Goal: Task Accomplishment & Management: Use online tool/utility

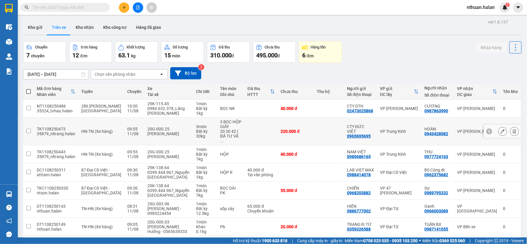
click at [501, 129] on icon at bounding box center [503, 131] width 4 height 4
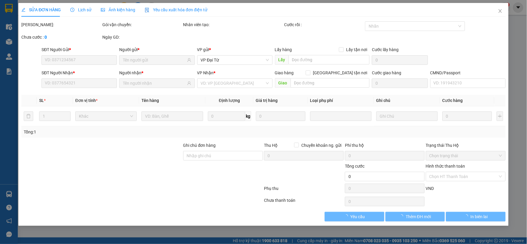
type input "0965695695"
type input "CTY ĐỨC VIỆT"
type input "0943428082"
type input "HOÀN"
type input "220.000"
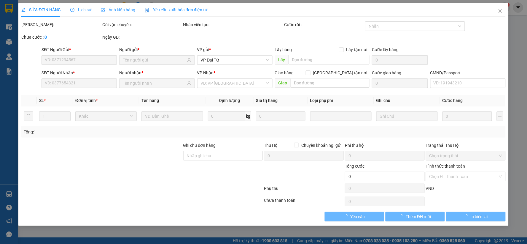
type input "220.000"
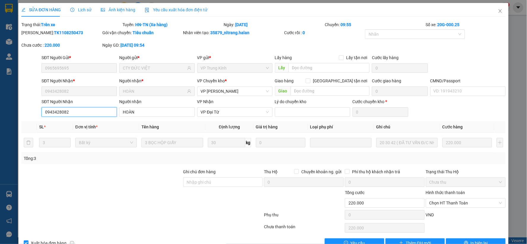
drag, startPoint x: 71, startPoint y: 110, endPoint x: 42, endPoint y: 106, distance: 29.4
click at [42, 106] on div "SĐT Người Nhận 0943428082" at bounding box center [79, 107] width 78 height 18
click at [493, 11] on span "Close" at bounding box center [500, 11] width 17 height 17
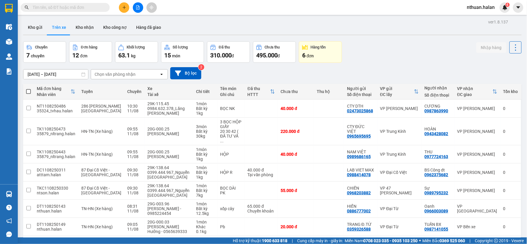
click at [56, 9] on input "text" at bounding box center [68, 7] width 70 height 7
paste input "0943428082"
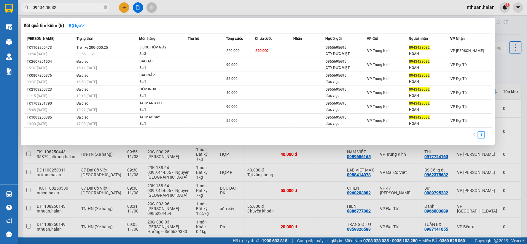
type input "0943428082"
click at [509, 28] on div at bounding box center [263, 122] width 527 height 244
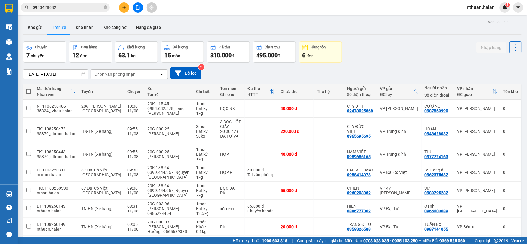
click at [125, 7] on icon "plus" at bounding box center [124, 7] width 3 height 0
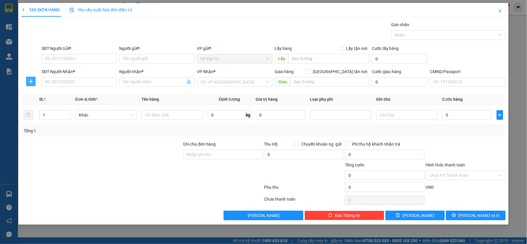
click at [32, 82] on icon "plus" at bounding box center [30, 81] width 5 height 5
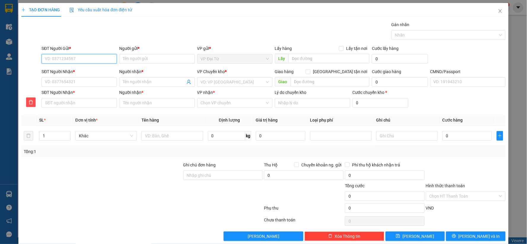
click at [80, 61] on input "SĐT Người Gửi *" at bounding box center [79, 58] width 75 height 9
type input "0345890875"
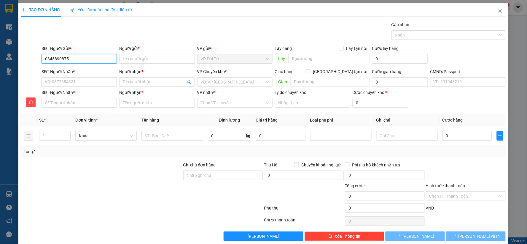
click at [80, 61] on input "0345890875" at bounding box center [79, 58] width 75 height 9
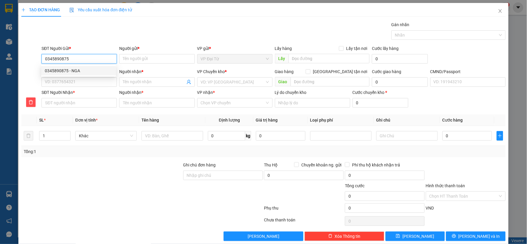
click at [84, 69] on div "0345890875 - NGA" at bounding box center [79, 70] width 68 height 7
type input "NGA"
type input "0345890875"
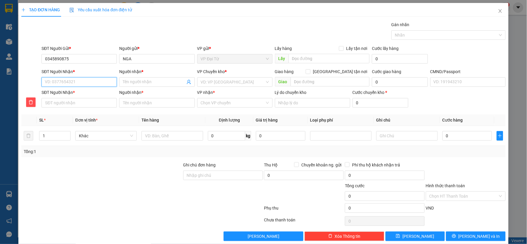
click at [81, 83] on input "SĐT Người Nhận *" at bounding box center [79, 81] width 75 height 9
click at [79, 94] on div "0976828980 - Giang" at bounding box center [79, 93] width 68 height 7
type input "0976828980"
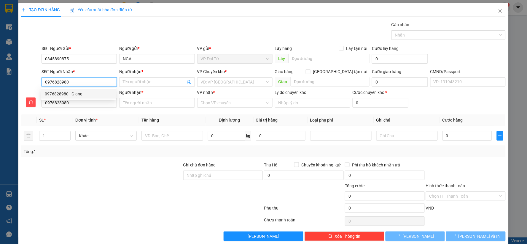
type input "Giang"
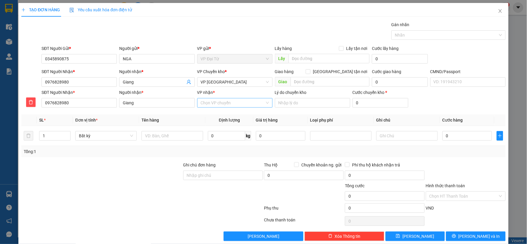
click at [224, 105] on input "VP nhận *" at bounding box center [233, 102] width 64 height 9
type input "tan"
click at [223, 112] on div "VP [GEOGRAPHIC_DATA]" at bounding box center [233, 114] width 68 height 7
click at [229, 84] on span "VP [GEOGRAPHIC_DATA]" at bounding box center [235, 81] width 68 height 9
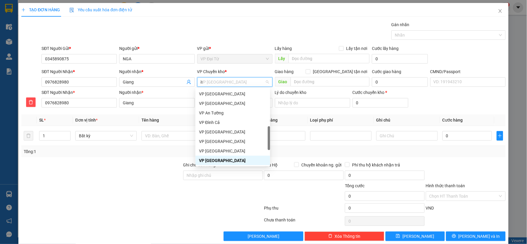
scroll to position [88, 0]
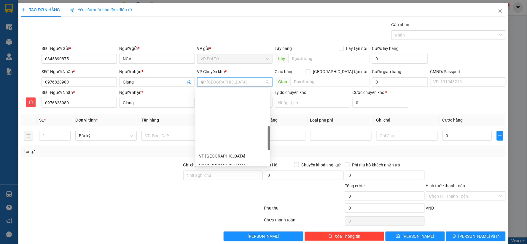
type input "hg"
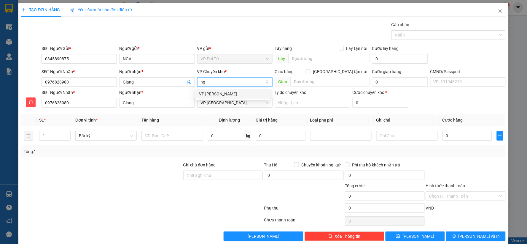
scroll to position [0, 0]
click at [228, 90] on div "VP [PERSON_NAME]" at bounding box center [233, 93] width 68 height 7
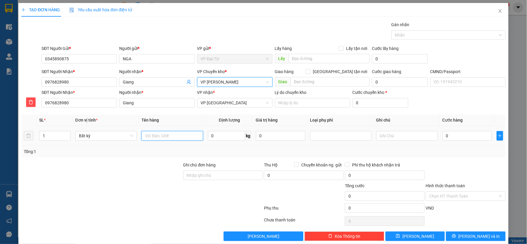
click at [177, 132] on input "text" at bounding box center [172, 135] width 61 height 9
type input "2 hộp cây"
click at [58, 135] on input "1" at bounding box center [54, 135] width 31 height 9
type input "2"
click at [380, 138] on input "text" at bounding box center [406, 135] width 61 height 9
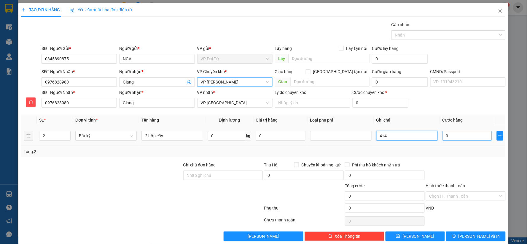
type input "4+4"
click at [448, 138] on input "0" at bounding box center [468, 135] width 50 height 9
type input "1"
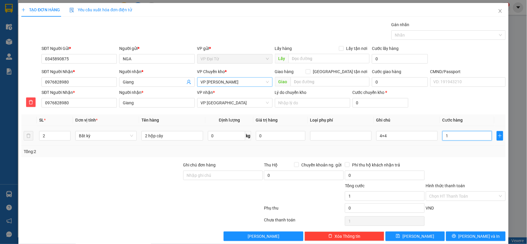
type input "10"
type input "100"
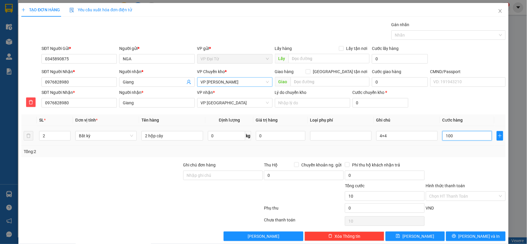
type input "100"
type input "100.000"
click at [449, 166] on div at bounding box center [465, 171] width 81 height 21
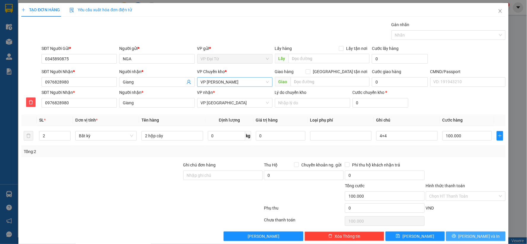
click at [488, 235] on button "[PERSON_NAME] và In" at bounding box center [476, 235] width 60 height 9
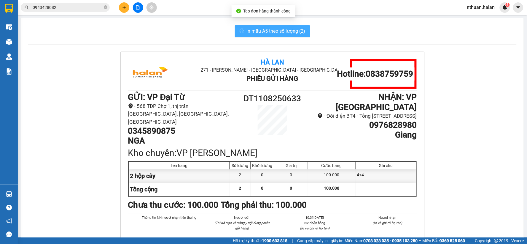
click at [286, 32] on span "In mẫu A5 theo số lượng (2)" at bounding box center [276, 30] width 59 height 7
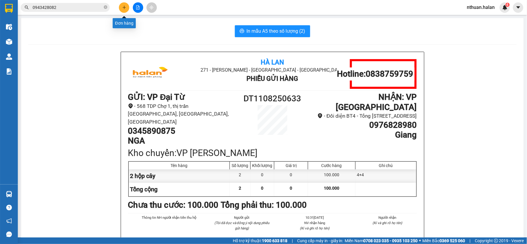
click at [123, 8] on icon "plus" at bounding box center [124, 7] width 4 height 4
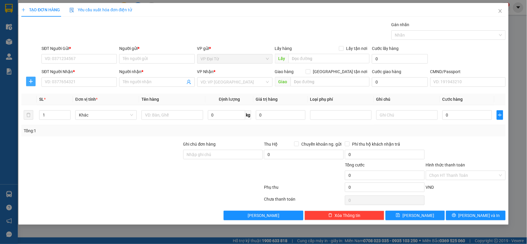
click at [31, 82] on icon "plus" at bounding box center [30, 81] width 5 height 5
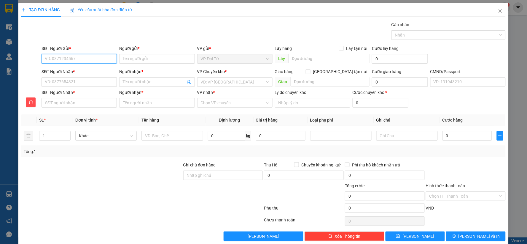
click at [51, 61] on input "SĐT Người Gửi *" at bounding box center [79, 58] width 75 height 9
type input "0345890875"
click at [70, 71] on div "0345890875 - NGA" at bounding box center [79, 70] width 68 height 7
type input "NGA"
type input "0345890875"
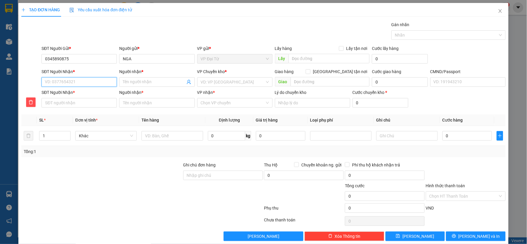
click at [73, 82] on input "SĐT Người Nhận *" at bounding box center [79, 81] width 75 height 9
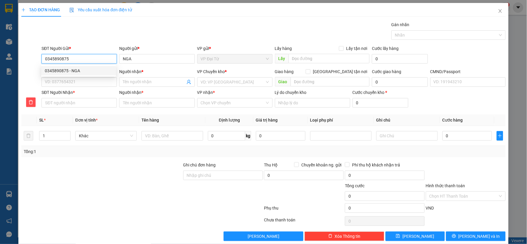
drag, startPoint x: 69, startPoint y: 59, endPoint x: 45, endPoint y: 59, distance: 24.3
click at [45, 59] on input "0345890875" at bounding box center [79, 58] width 75 height 9
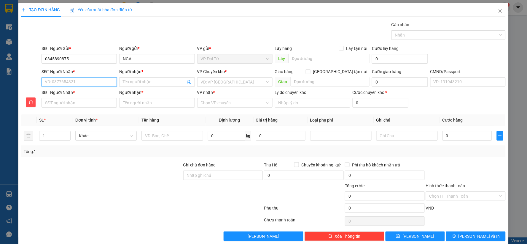
click at [71, 82] on input "SĐT Người Nhận *" at bounding box center [79, 81] width 75 height 9
paste input "0986778582"
type input "0986778582"
click at [78, 96] on div "0986778582 - [PERSON_NAME]" at bounding box center [79, 93] width 68 height 7
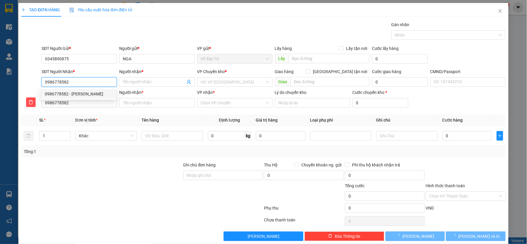
type input "[PERSON_NAME]"
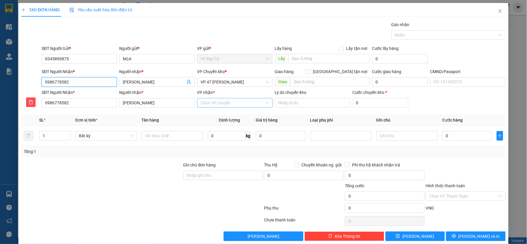
type input "0986778582"
click at [243, 106] on input "VP nhận *" at bounding box center [233, 102] width 64 height 9
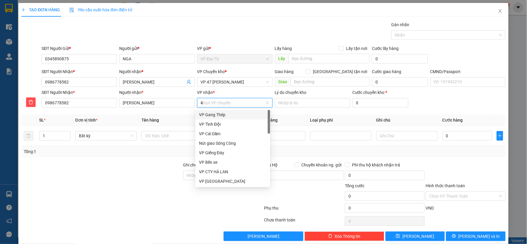
type input "47"
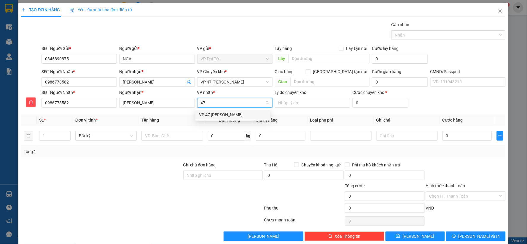
click at [243, 114] on div "VP 47 [PERSON_NAME]" at bounding box center [233, 114] width 68 height 7
click at [243, 87] on div "VP Chuyển kho * VP 47 [PERSON_NAME]" at bounding box center [234, 78] width 75 height 21
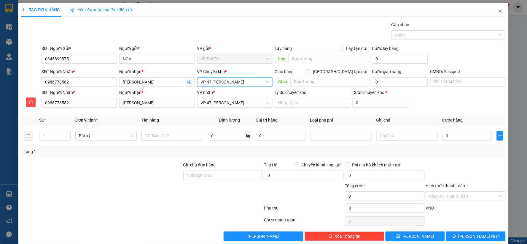
click at [243, 78] on span "VP 47 [PERSON_NAME]" at bounding box center [235, 81] width 68 height 9
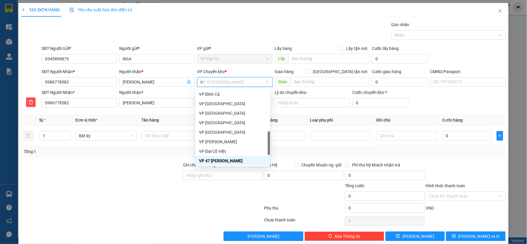
scroll to position [85, 0]
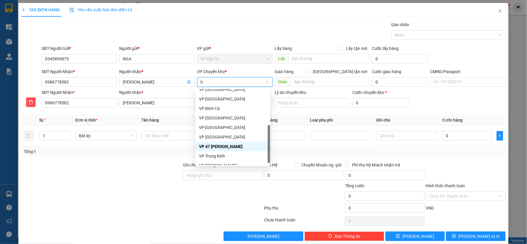
type input "hg"
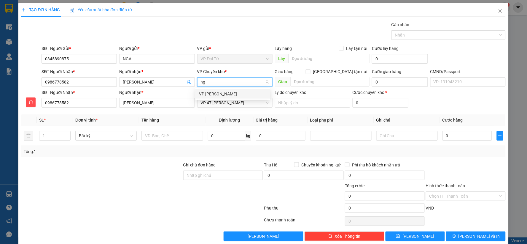
click at [233, 93] on div "VP [PERSON_NAME]" at bounding box center [233, 93] width 68 height 7
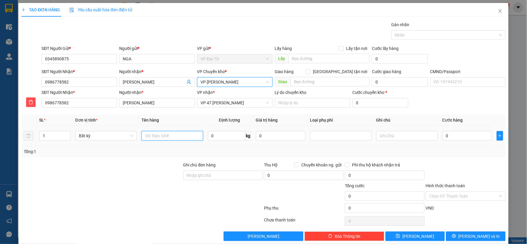
click at [180, 134] on input "text" at bounding box center [172, 135] width 61 height 9
type input "hộp cây"
type input "3"
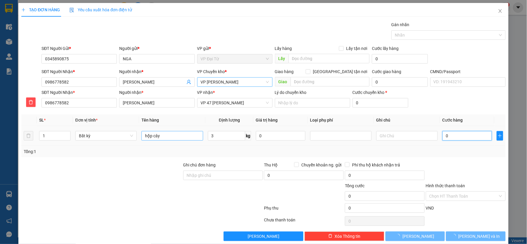
type input "55.000"
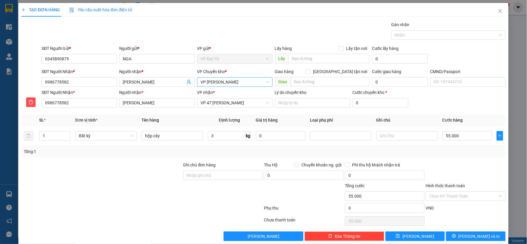
click at [464, 171] on div at bounding box center [465, 171] width 81 height 21
click at [476, 235] on span "[PERSON_NAME] và In" at bounding box center [480, 236] width 42 height 7
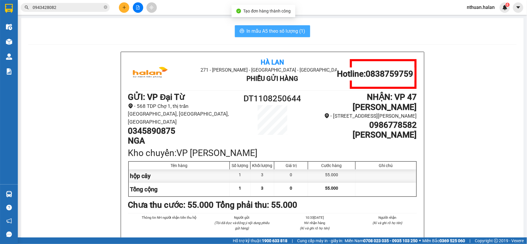
click at [286, 31] on span "In mẫu A5 theo số lượng (1)" at bounding box center [276, 30] width 59 height 7
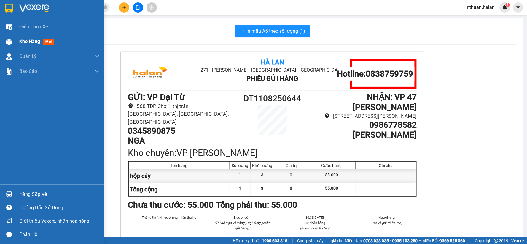
click at [27, 40] on span "Kho hàng" at bounding box center [29, 42] width 21 height 6
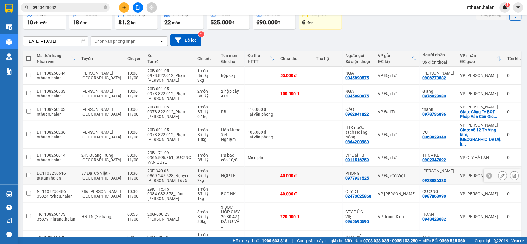
scroll to position [66, 0]
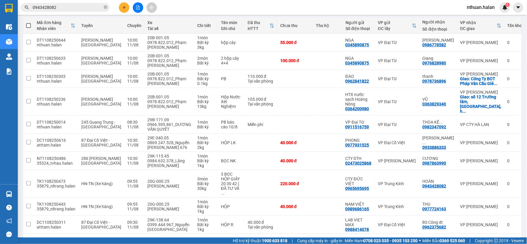
click at [454, 239] on button "2" at bounding box center [457, 243] width 9 height 9
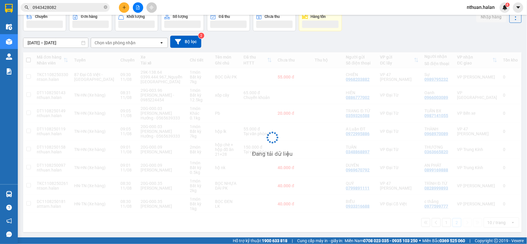
scroll to position [32, 0]
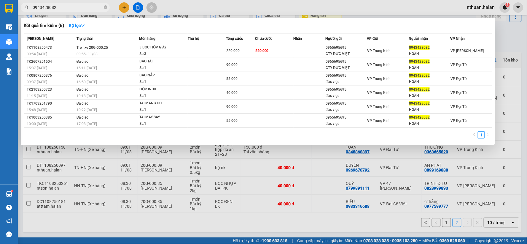
click at [64, 8] on input "0943428082" at bounding box center [68, 7] width 70 height 7
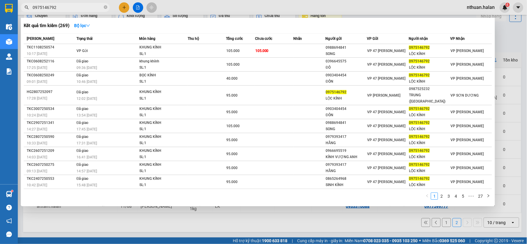
type input "0975146792"
click at [123, 8] on div at bounding box center [263, 122] width 527 height 244
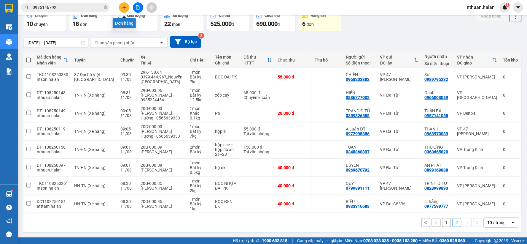
click at [124, 7] on icon "plus" at bounding box center [124, 7] width 3 height 0
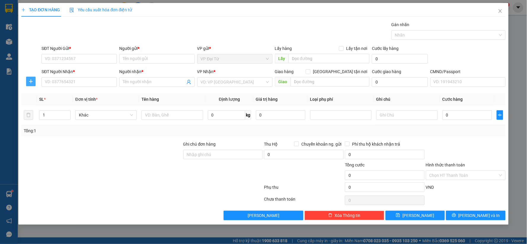
click at [31, 80] on icon "plus" at bounding box center [30, 81] width 5 height 5
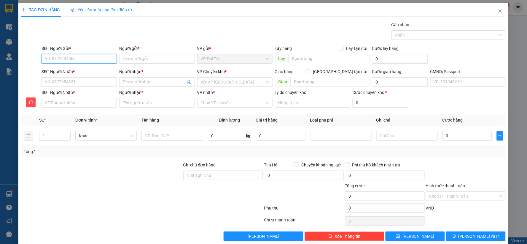
click at [58, 61] on input "SĐT Người Gửi *" at bounding box center [79, 58] width 75 height 9
click at [86, 60] on input "0888415777" at bounding box center [79, 58] width 75 height 9
type input "0888415777"
click at [79, 82] on input "SĐT Người Nhận *" at bounding box center [79, 81] width 75 height 9
type input "0"
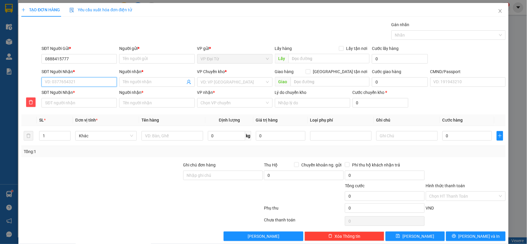
type input "0"
type input "09"
type input "090"
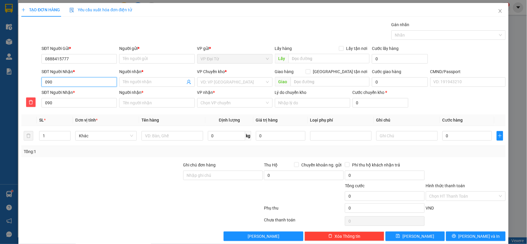
type input "0904"
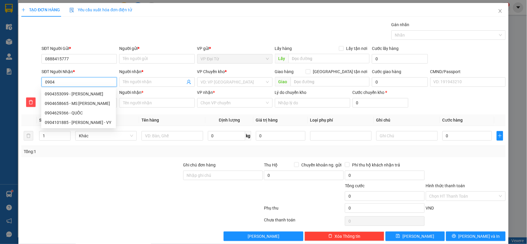
type input "09042"
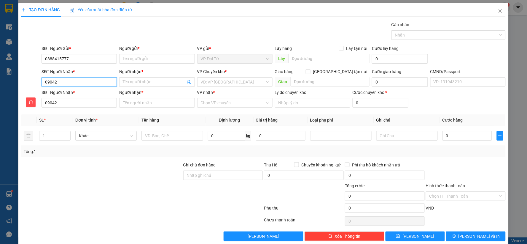
type input "090429"
type input "0904298"
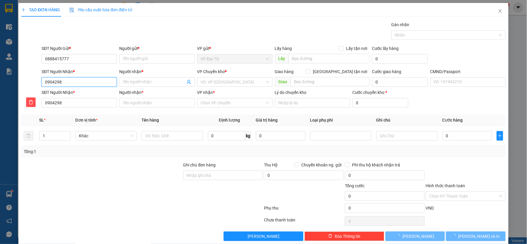
type input "09042980"
type input "090429809"
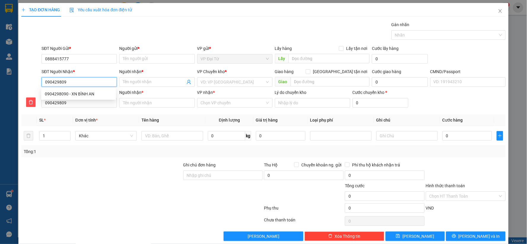
type input "0904298090"
click at [79, 93] on div "0904298090 - XN BÌNH AN" at bounding box center [79, 93] width 68 height 7
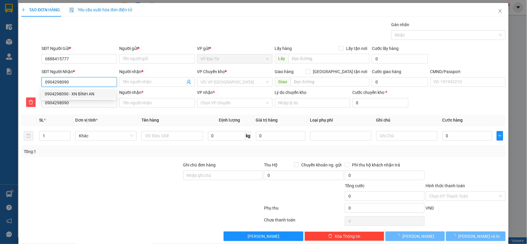
type input "XN BÌNH AN"
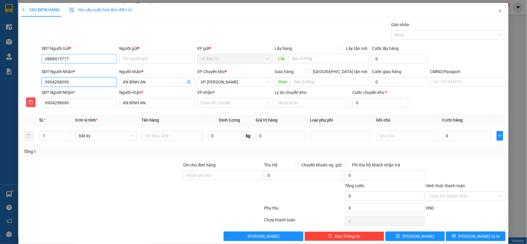
type input "0904298090"
click at [84, 56] on input "0888415777" at bounding box center [79, 58] width 75 height 9
drag, startPoint x: 69, startPoint y: 58, endPoint x: 35, endPoint y: 60, distance: 34.5
click at [35, 60] on div "SĐT Người Gửi * 0888415777 0888415777 Người gửi * Tên người gửi VP gửi * VP Đại…" at bounding box center [264, 55] width 486 height 21
click at [125, 61] on input "Người gửi *" at bounding box center [156, 58] width 75 height 9
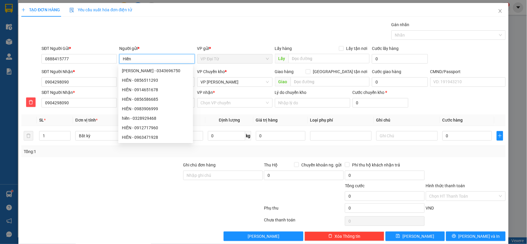
type input "Hiền"
click at [149, 35] on div "Gói vận chuyển * Tiêu chuẩn Gán nhãn Nhãn" at bounding box center [273, 31] width 466 height 21
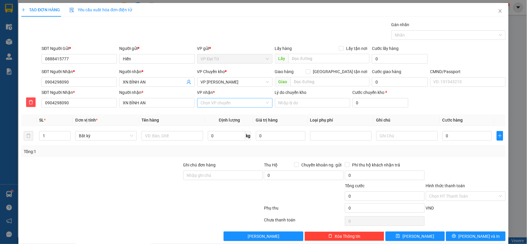
click at [240, 102] on input "VP nhận *" at bounding box center [233, 102] width 64 height 9
type input "hoàng"
click at [235, 113] on div "VP [PERSON_NAME]" at bounding box center [233, 114] width 68 height 7
click at [243, 87] on div "VP Chuyển kho * VP [PERSON_NAME]" at bounding box center [234, 78] width 75 height 21
click at [241, 82] on span "VP [PERSON_NAME]" at bounding box center [235, 81] width 68 height 9
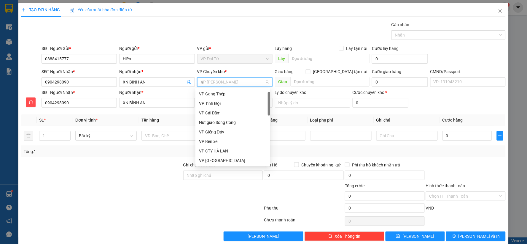
scroll to position [9, 0]
type input "hg"
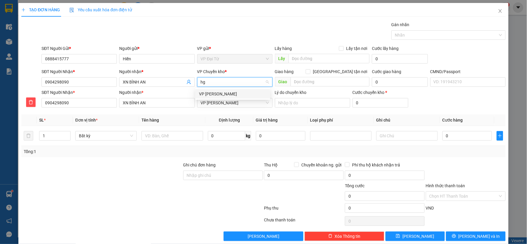
click at [239, 93] on div "VP [PERSON_NAME]" at bounding box center [233, 93] width 68 height 7
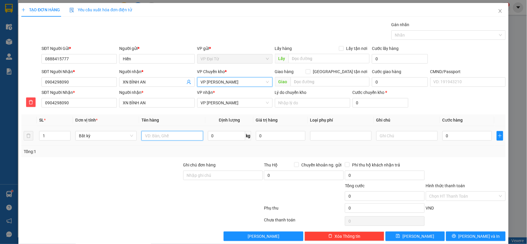
click at [184, 138] on input "text" at bounding box center [172, 135] width 61 height 9
type input "hộp mẫu xn"
type input "0.1"
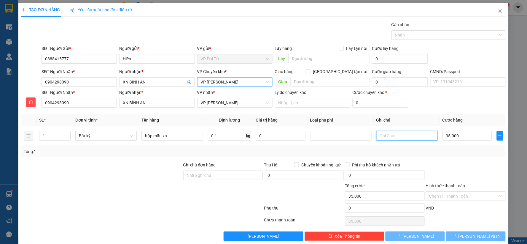
type input "35.000"
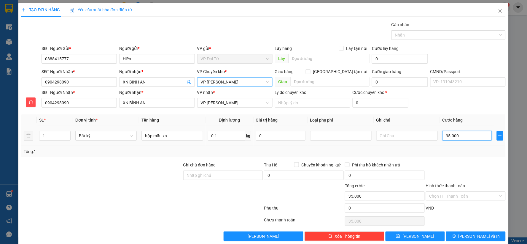
click at [466, 138] on input "35.000" at bounding box center [468, 135] width 50 height 9
type input "2"
type input "20"
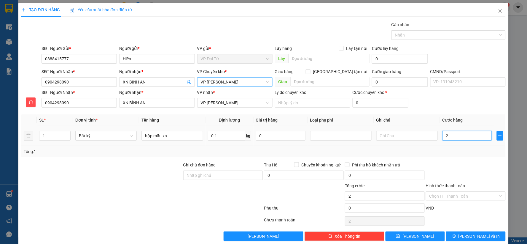
type input "20"
type input "20.000"
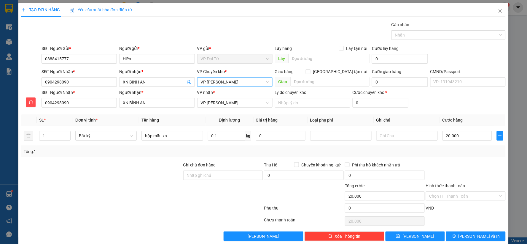
click at [469, 160] on div "Transit Pickup Surcharge Ids Transit Deliver Surcharge Ids Transit Deliver Surc…" at bounding box center [263, 130] width 484 height 219
click at [479, 236] on span "[PERSON_NAME] và In" at bounding box center [480, 236] width 42 height 7
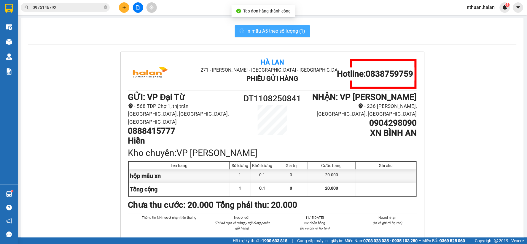
click at [270, 31] on span "In mẫu A5 theo số lượng (1)" at bounding box center [276, 30] width 59 height 7
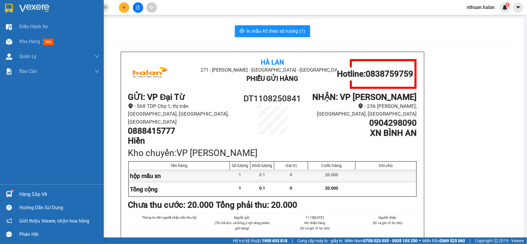
click at [24, 191] on div "Hàng sắp về" at bounding box center [59, 194] width 80 height 9
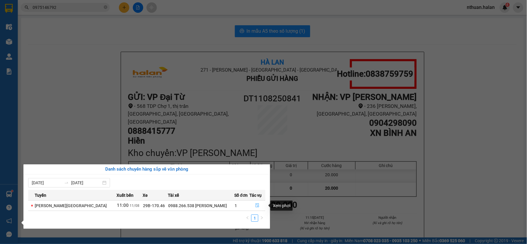
click at [257, 207] on icon "file-done" at bounding box center [257, 205] width 4 height 4
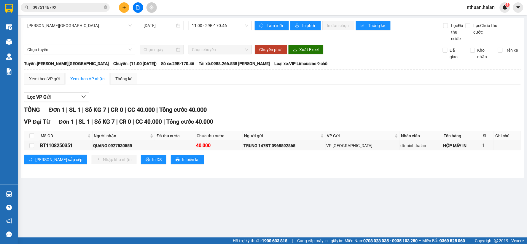
click at [64, 9] on input "0975146792" at bounding box center [68, 7] width 70 height 7
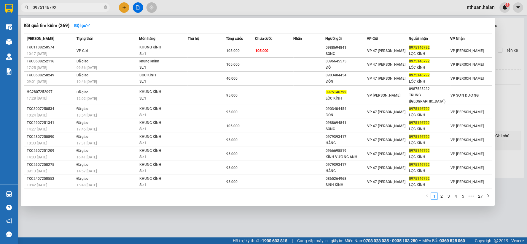
click at [64, 9] on input "0975146792" at bounding box center [68, 7] width 70 height 7
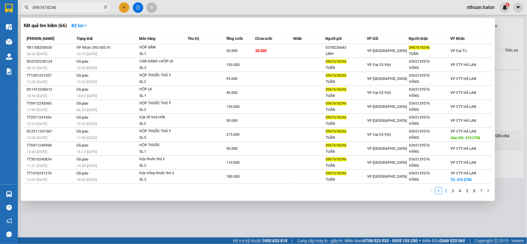
type input "0967618246"
click at [445, 194] on link "2" at bounding box center [446, 190] width 7 height 7
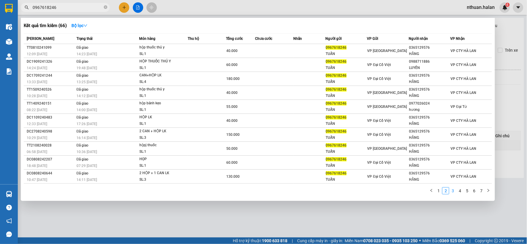
click at [451, 194] on link "3" at bounding box center [453, 190] width 7 height 7
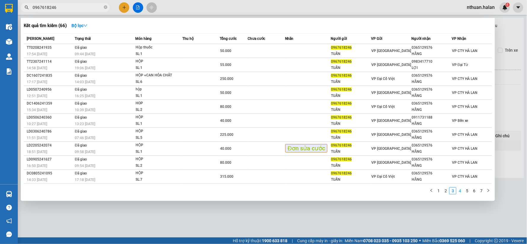
click at [462, 194] on link "4" at bounding box center [460, 190] width 7 height 7
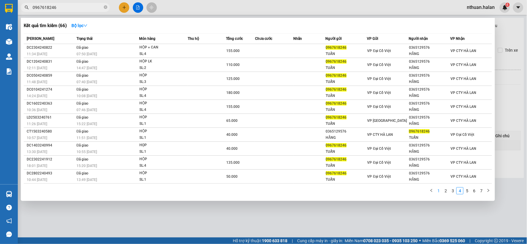
click at [440, 190] on link "1" at bounding box center [438, 190] width 7 height 7
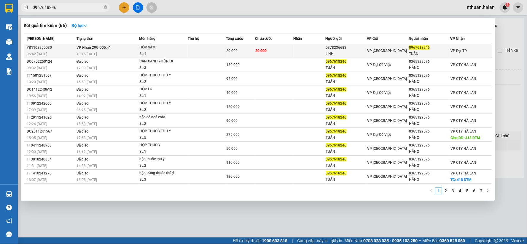
click at [209, 50] on td at bounding box center [207, 51] width 39 height 14
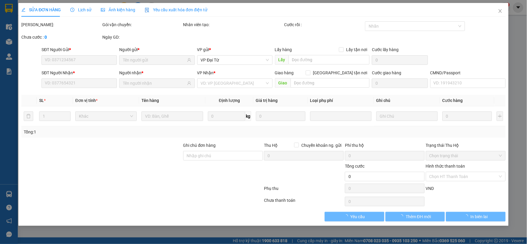
type input "0378236683"
type input "LINH"
type input "0967618246"
type input "TUẤN"
type input "20.000"
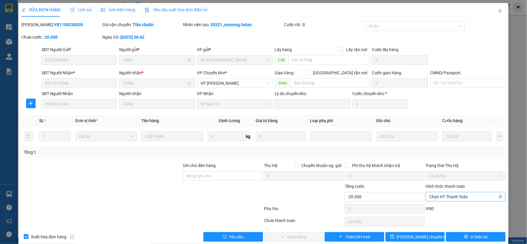
click at [464, 198] on span "Chọn HT Thanh Toán" at bounding box center [466, 196] width 73 height 9
click at [442, 147] on div "Tại văn phòng" at bounding box center [462, 146] width 72 height 7
type input "0"
click at [302, 236] on span "Giao hàng" at bounding box center [297, 236] width 19 height 7
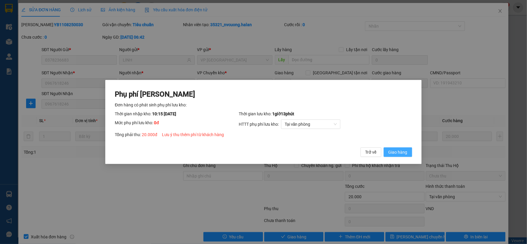
click at [404, 152] on span "Giao hàng" at bounding box center [398, 152] width 19 height 7
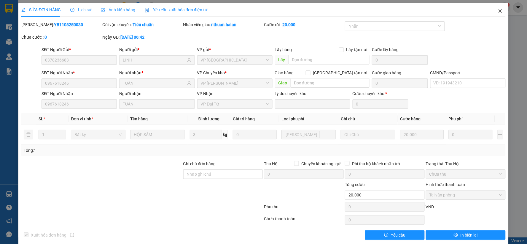
click at [498, 12] on icon "close" at bounding box center [500, 11] width 5 height 5
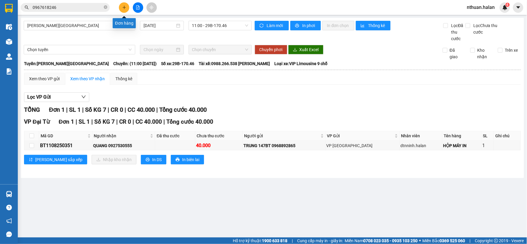
click at [123, 7] on icon "plus" at bounding box center [124, 7] width 3 height 0
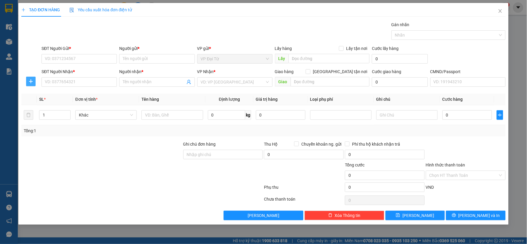
click at [30, 83] on icon "plus" at bounding box center [30, 81] width 5 height 5
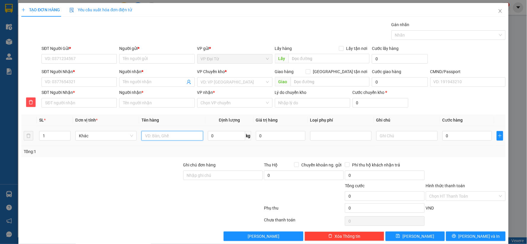
click at [174, 138] on input "text" at bounding box center [172, 135] width 61 height 9
type input "túi áo"
type input "1"
click at [90, 60] on input "SĐT Người Gửi *" at bounding box center [79, 58] width 75 height 9
type input "0965554663"
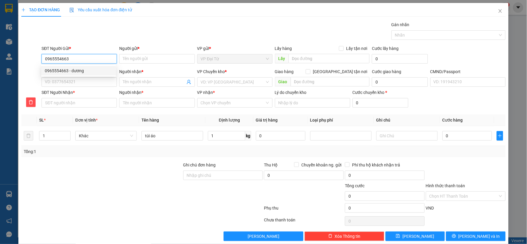
click at [92, 69] on div "0965554663 - dương" at bounding box center [79, 70] width 68 height 7
type input "dương"
type input "0965554663"
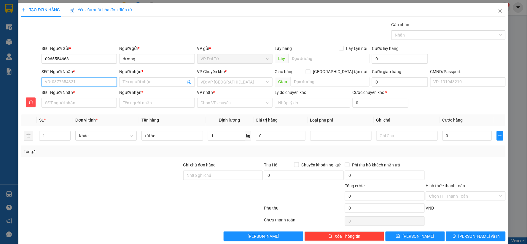
click at [92, 81] on input "SĐT Người Nhận *" at bounding box center [79, 81] width 75 height 9
click at [92, 96] on div "0973006020 - YẾN" at bounding box center [79, 93] width 68 height 7
type input "0973006020"
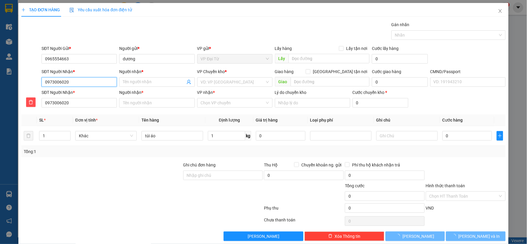
type input "YẾN"
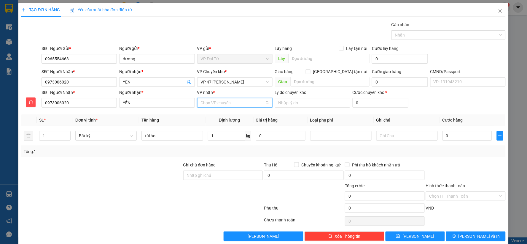
click at [215, 106] on input "VP nhận *" at bounding box center [233, 102] width 64 height 9
type input "47"
click at [220, 113] on div "VP 47 [PERSON_NAME]" at bounding box center [233, 114] width 68 height 7
click at [248, 82] on span "VP 47 [PERSON_NAME]" at bounding box center [235, 81] width 68 height 9
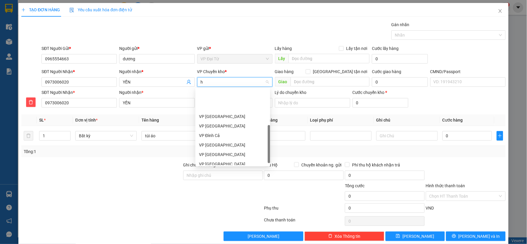
type input "hg"
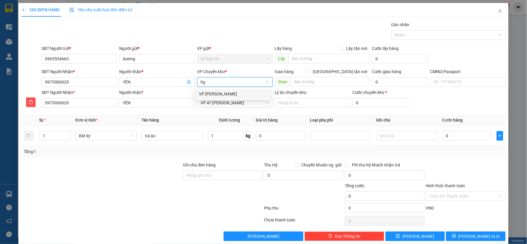
click at [245, 93] on div "VP [PERSON_NAME]" at bounding box center [233, 93] width 68 height 7
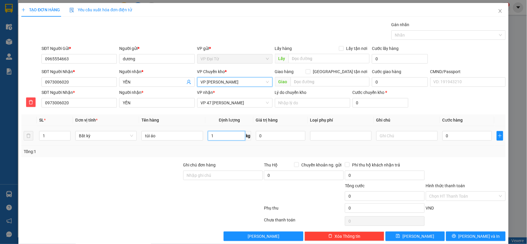
click at [224, 136] on input "1" at bounding box center [226, 135] width 37 height 9
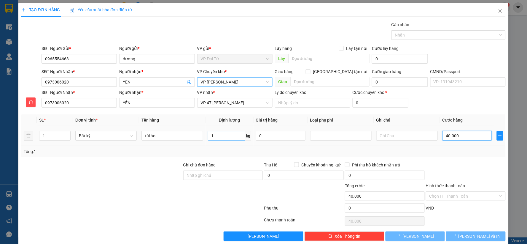
type input "40.000"
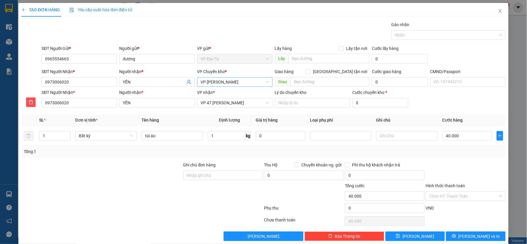
click at [424, 156] on div "Tổng: 1" at bounding box center [263, 151] width 484 height 11
click at [124, 59] on input "dương" at bounding box center [156, 58] width 75 height 9
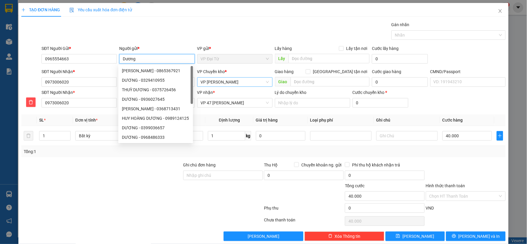
type input "Dương"
click at [162, 30] on div "Gói vận chuyển * Tiêu chuẩn Gán nhãn Nhãn" at bounding box center [273, 31] width 466 height 21
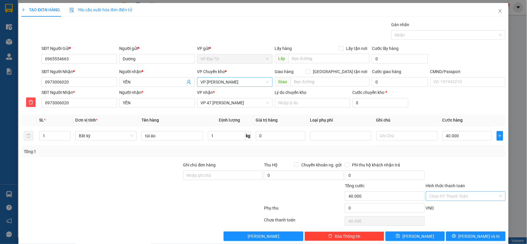
click at [472, 197] on input "Hình thức thanh toán" at bounding box center [464, 195] width 69 height 9
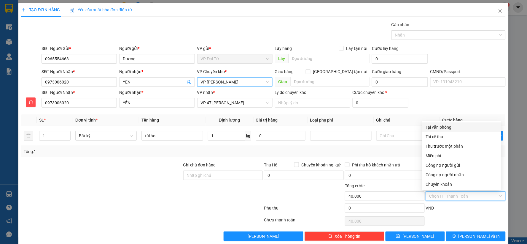
click at [433, 127] on div "Tại văn phòng" at bounding box center [462, 127] width 72 height 7
type input "0"
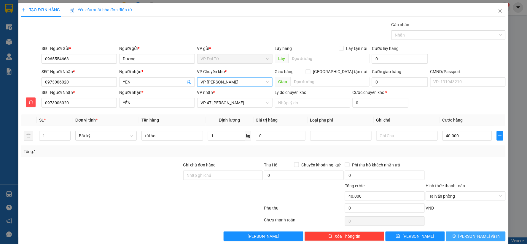
click at [471, 234] on span "[PERSON_NAME] và In" at bounding box center [480, 236] width 42 height 7
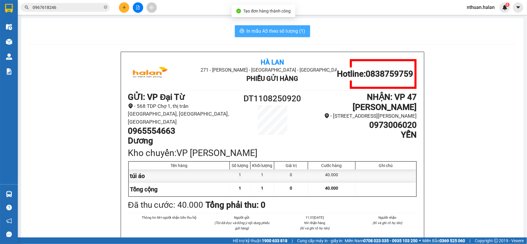
click at [265, 30] on span "In mẫu A5 theo số lượng (1)" at bounding box center [276, 30] width 59 height 7
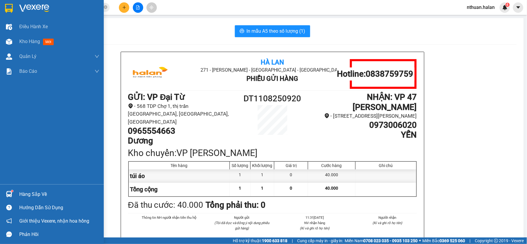
click at [33, 191] on div "Hàng sắp về" at bounding box center [59, 194] width 80 height 9
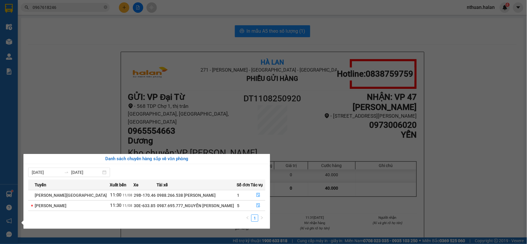
click at [85, 129] on section "Kết quả tìm kiếm ( 66 ) Bộ lọc Mã ĐH Trạng thái Món hàng Thu hộ Tổng cước Chưa …" at bounding box center [263, 122] width 527 height 244
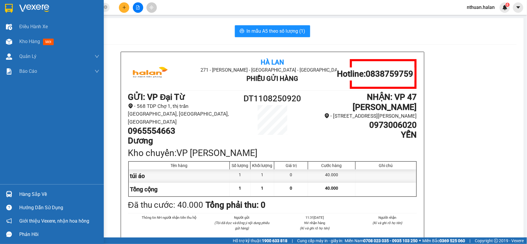
click at [34, 190] on div "Hàng sắp về" at bounding box center [59, 194] width 80 height 9
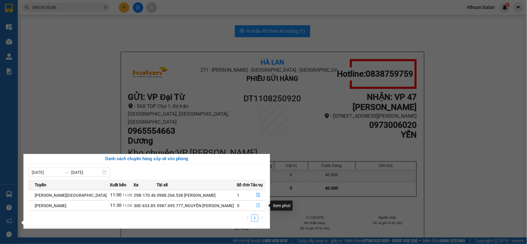
click at [257, 203] on icon "file-done" at bounding box center [258, 205] width 4 height 4
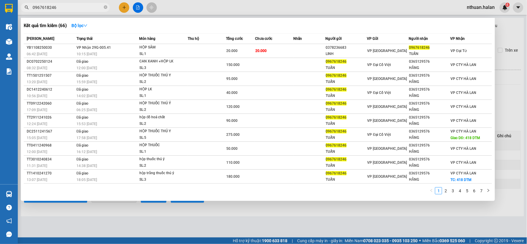
click at [71, 10] on input "0967618246" at bounding box center [68, 7] width 70 height 7
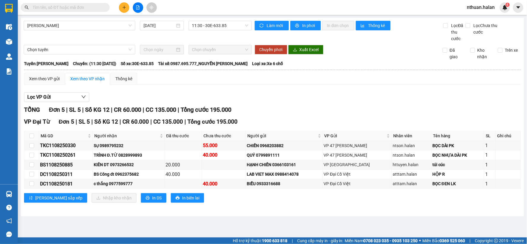
click at [69, 10] on input "text" at bounding box center [68, 7] width 70 height 7
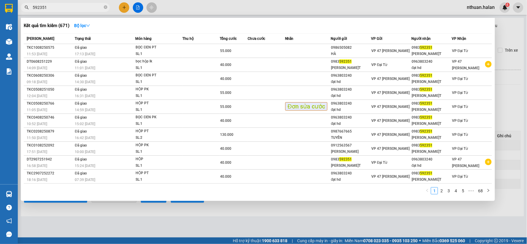
type input "592351"
click at [98, 220] on div at bounding box center [263, 122] width 527 height 244
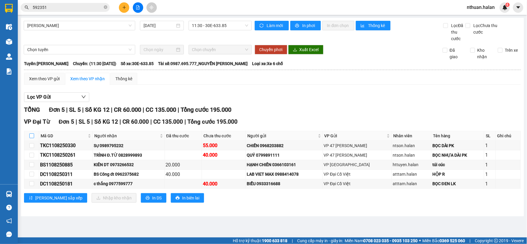
click at [31, 133] on label at bounding box center [31, 135] width 5 height 7
click at [31, 133] on input "checkbox" at bounding box center [31, 135] width 5 height 5
checkbox input "true"
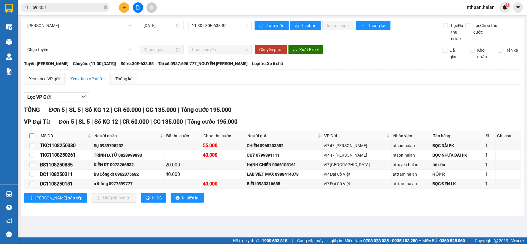
checkbox input "true"
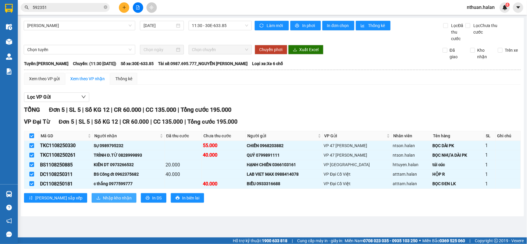
click at [103, 198] on span "Nhập kho nhận" at bounding box center [117, 197] width 29 height 7
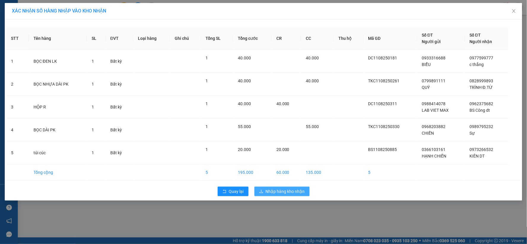
click at [287, 195] on button "Nhập hàng kho nhận" at bounding box center [282, 190] width 55 height 9
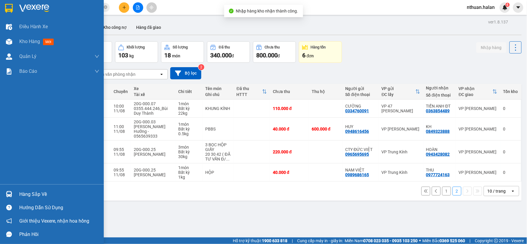
click at [32, 190] on div "Hàng sắp về" at bounding box center [59, 194] width 80 height 9
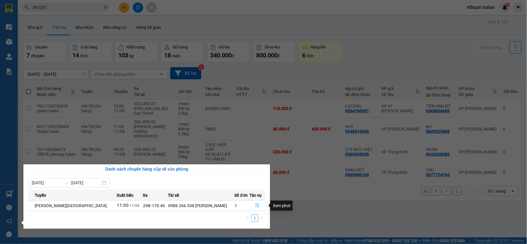
click at [257, 204] on icon "file-done" at bounding box center [257, 205] width 4 height 4
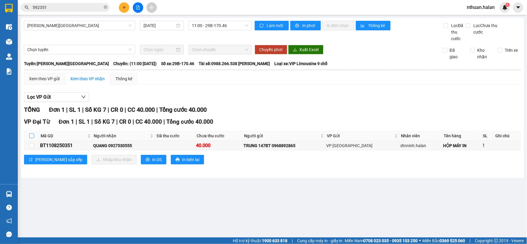
click at [30, 136] on input "checkbox" at bounding box center [31, 135] width 5 height 5
checkbox input "true"
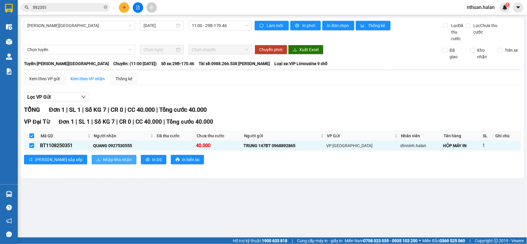
click at [92, 163] on button "Nhập kho nhận" at bounding box center [114, 159] width 45 height 9
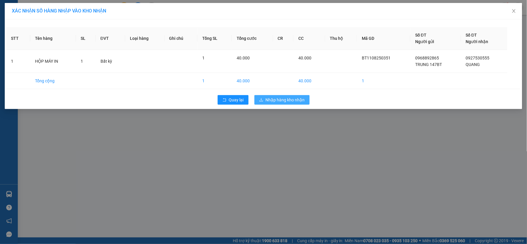
click at [297, 101] on span "Nhập hàng kho nhận" at bounding box center [285, 99] width 39 height 7
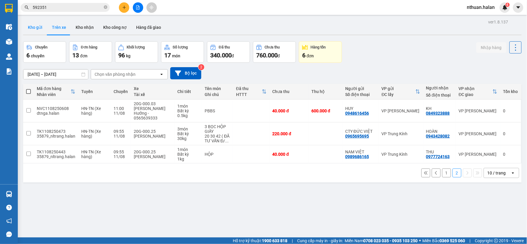
click at [34, 27] on button "Kho gửi" at bounding box center [35, 27] width 24 height 14
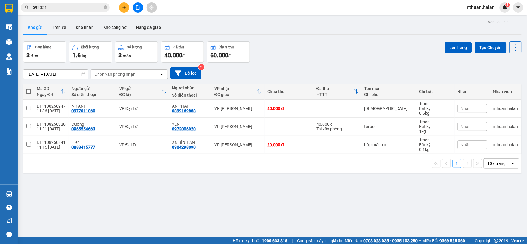
click at [28, 90] on span at bounding box center [28, 91] width 5 height 5
click at [28, 88] on input "checkbox" at bounding box center [28, 88] width 0 height 0
checkbox input "true"
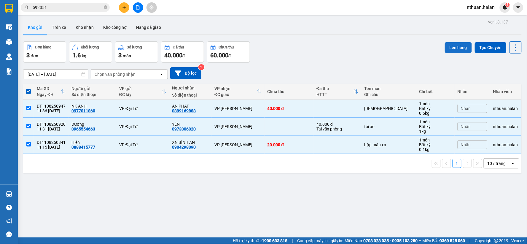
click at [450, 47] on button "Lên hàng" at bounding box center [458, 47] width 27 height 11
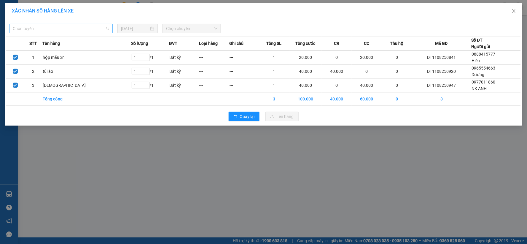
click at [87, 30] on span "Chọn tuyến" at bounding box center [61, 28] width 96 height 9
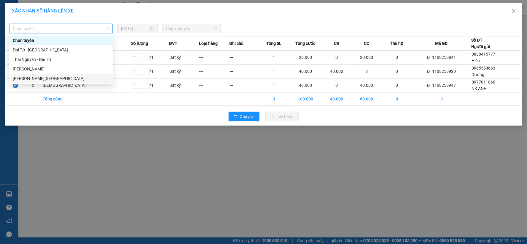
click at [48, 78] on div "[PERSON_NAME][GEOGRAPHIC_DATA]" at bounding box center [61, 78] width 96 height 7
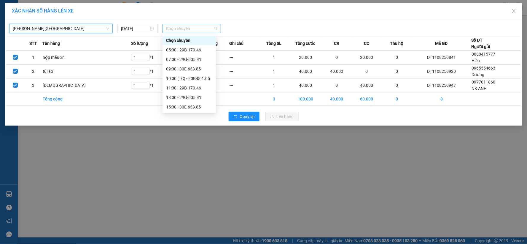
click at [182, 29] on span "Chọn chuyến" at bounding box center [191, 28] width 51 height 9
click at [187, 88] on div "11:00 - 29B-170.46" at bounding box center [189, 88] width 46 height 7
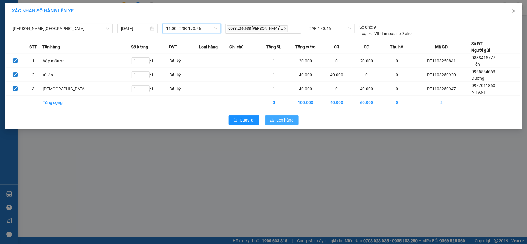
click at [284, 120] on span "Lên hàng" at bounding box center [285, 120] width 17 height 7
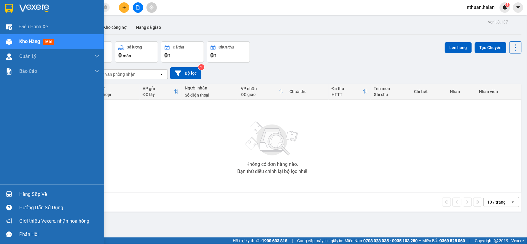
click at [33, 194] on div "Hàng sắp về" at bounding box center [59, 194] width 80 height 9
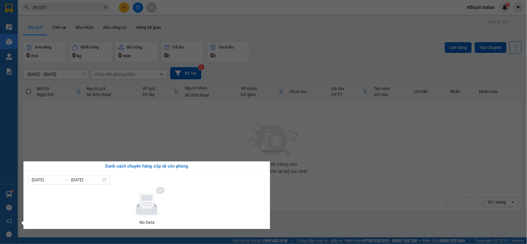
drag, startPoint x: 395, startPoint y: 138, endPoint x: 325, endPoint y: 117, distance: 72.3
click at [395, 138] on section "Kết quả tìm kiếm ( 671 ) Bộ lọc Mã ĐH Trạng thái Món hàng Thu hộ Tổng cước Chưa…" at bounding box center [263, 122] width 527 height 244
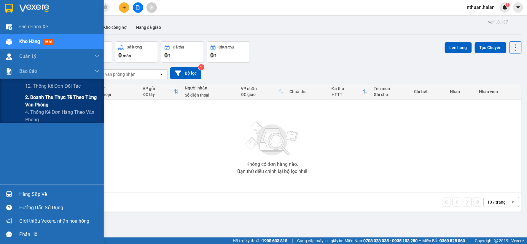
click at [28, 101] on span "2. Doanh thu thực tế theo từng văn phòng" at bounding box center [62, 100] width 74 height 15
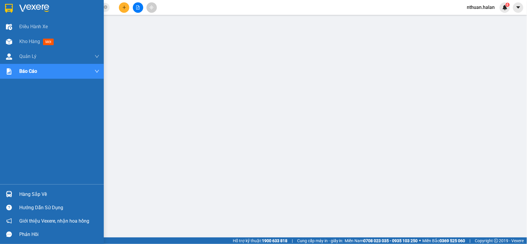
click at [46, 193] on div "Hàng sắp về" at bounding box center [59, 194] width 80 height 9
